Goal: Complete application form

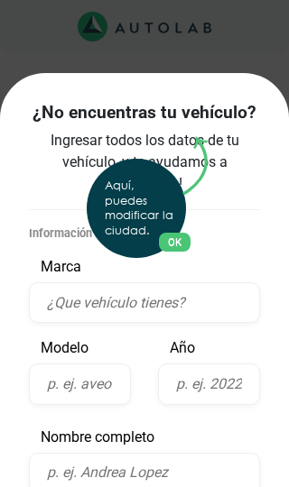
click at [181, 305] on div "Aquí, puedes modificar la ciudad. OK .aex,.bex{fill:none!important;stroke:#50c4…" at bounding box center [144, 243] width 289 height 487
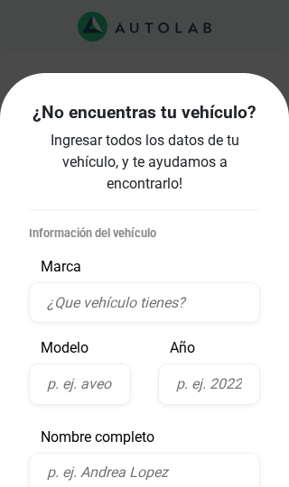
click at [162, 307] on input "text" at bounding box center [144, 302] width 231 height 41
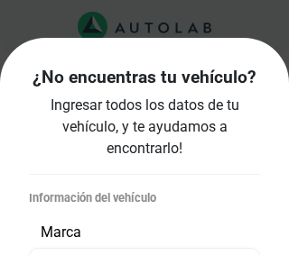
scroll to position [45, 0]
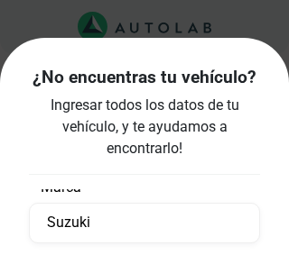
type input "Suzuki"
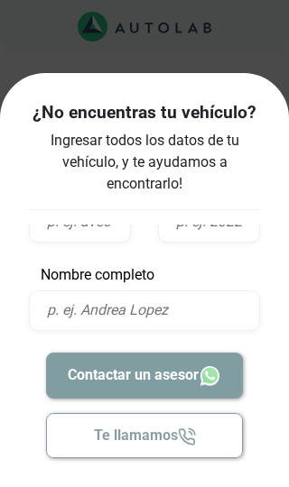
scroll to position [162, 0]
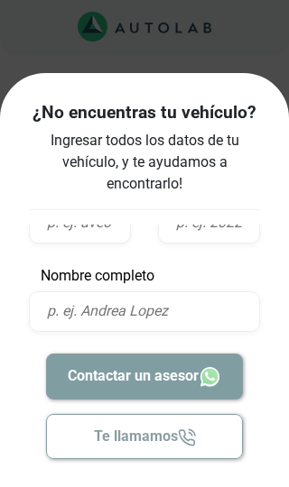
click at [213, 227] on input "text" at bounding box center [209, 222] width 102 height 41
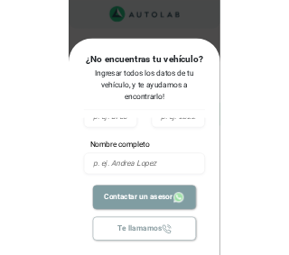
scroll to position [139, 0]
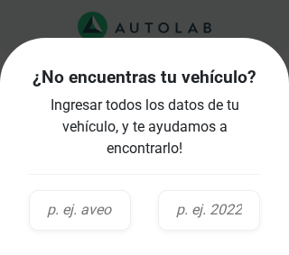
click at [99, 214] on input "text" at bounding box center [80, 210] width 102 height 41
type input "Grand Vitara"
click at [227, 218] on input "text" at bounding box center [209, 210] width 102 height 41
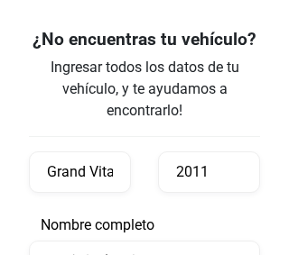
type input "2011"
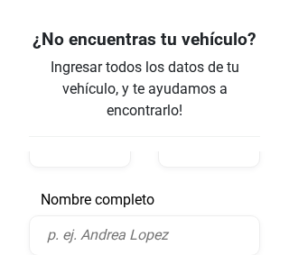
click at [180, 232] on input "text" at bounding box center [144, 236] width 231 height 41
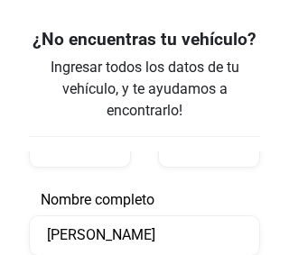
type input "[PERSON_NAME]"
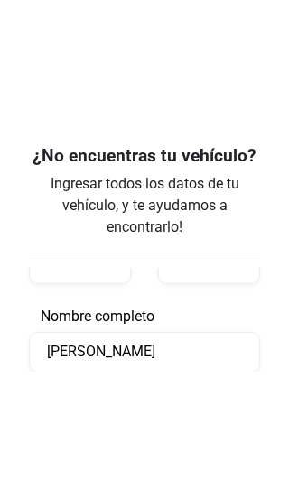
scroll to position [139, 0]
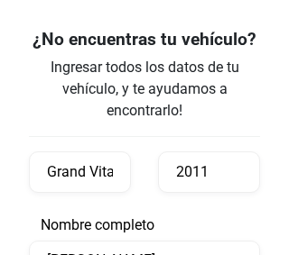
click at [177, 217] on p "Nombre completo" at bounding box center [144, 226] width 231 height 22
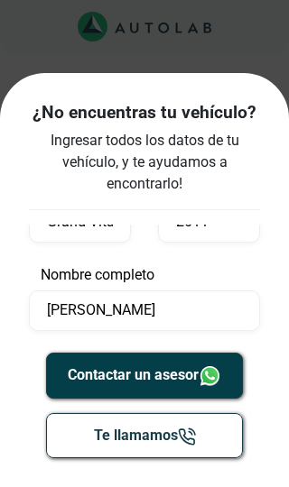
scroll to position [162, 0]
